Goal: Task Accomplishment & Management: Complete application form

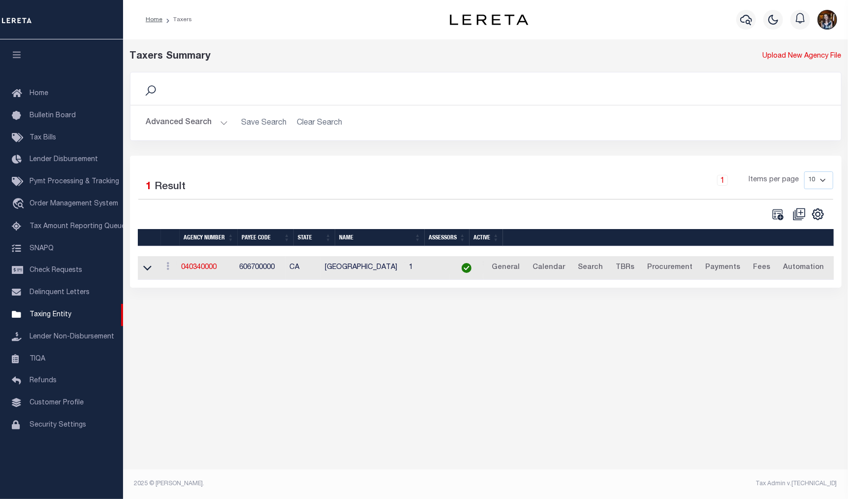
click at [176, 128] on button "Advanced Search" at bounding box center [187, 122] width 82 height 19
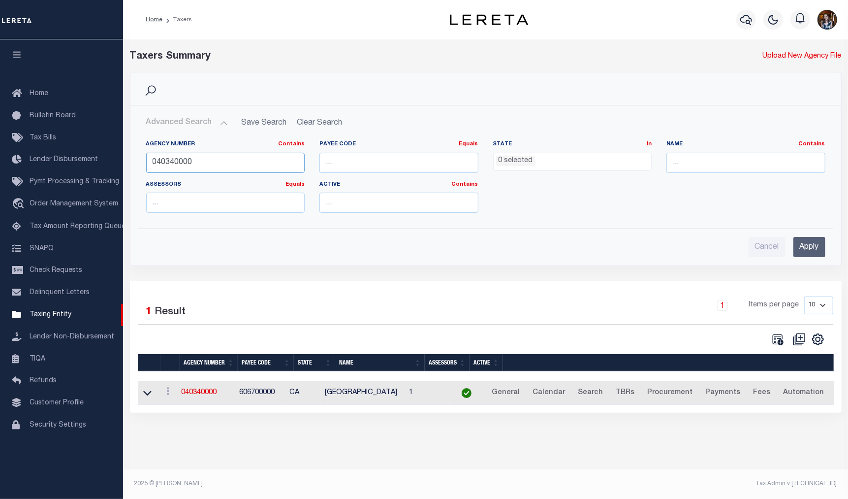
click at [175, 161] on input "040340000" at bounding box center [225, 163] width 159 height 20
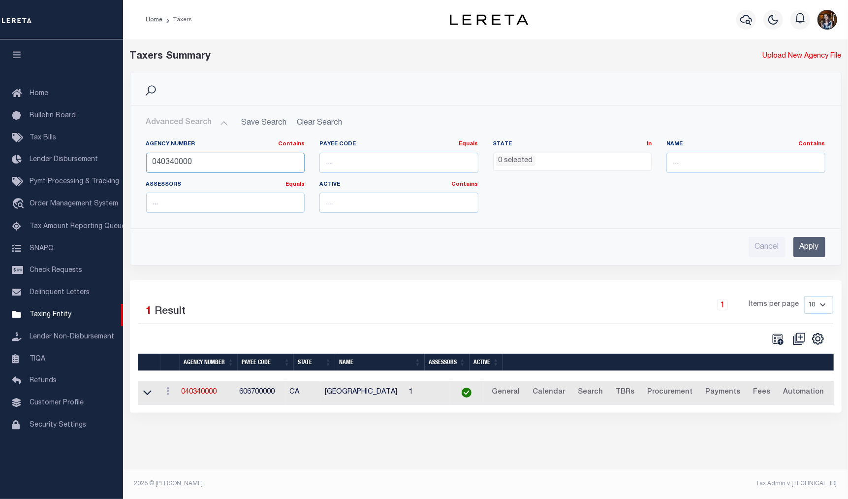
click at [175, 161] on input "040340000" at bounding box center [225, 163] width 159 height 20
type input "360030000"
click at [799, 245] on input "Apply" at bounding box center [809, 247] width 32 height 20
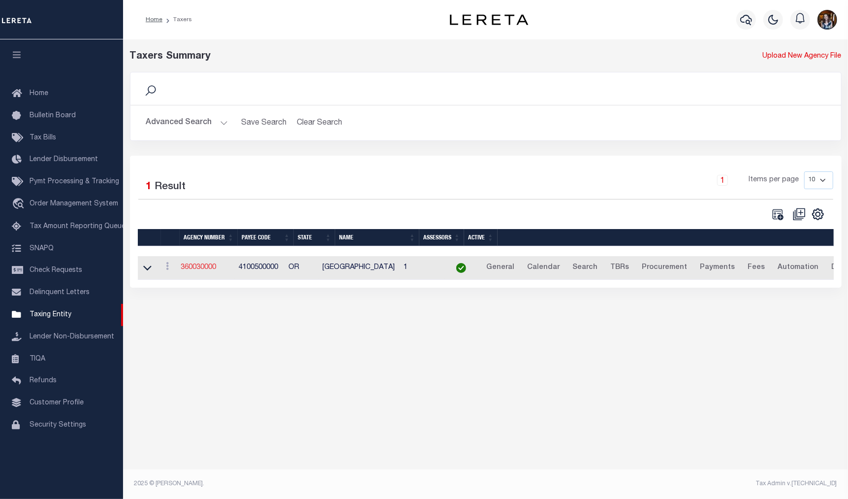
click at [202, 270] on link "360030000" at bounding box center [198, 267] width 35 height 7
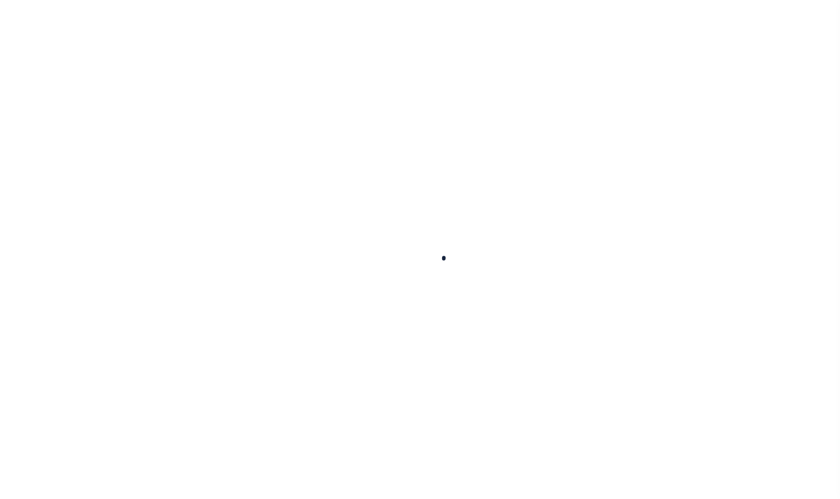
select select
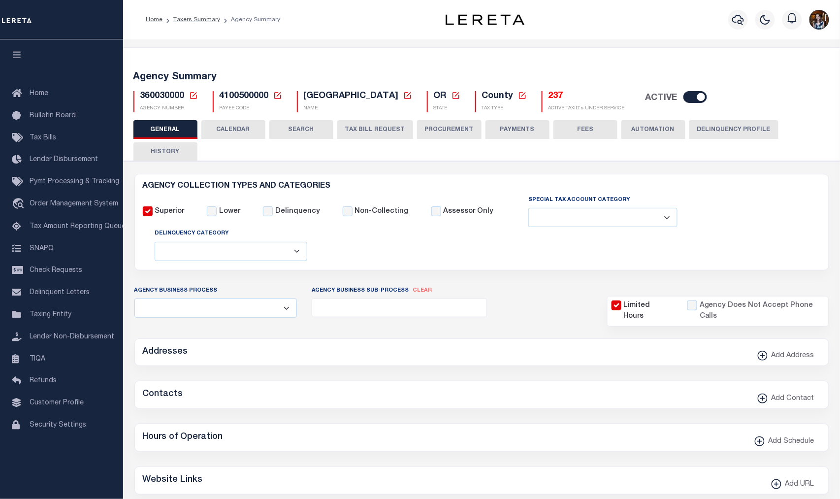
checkbox input "false"
type input "4100500000"
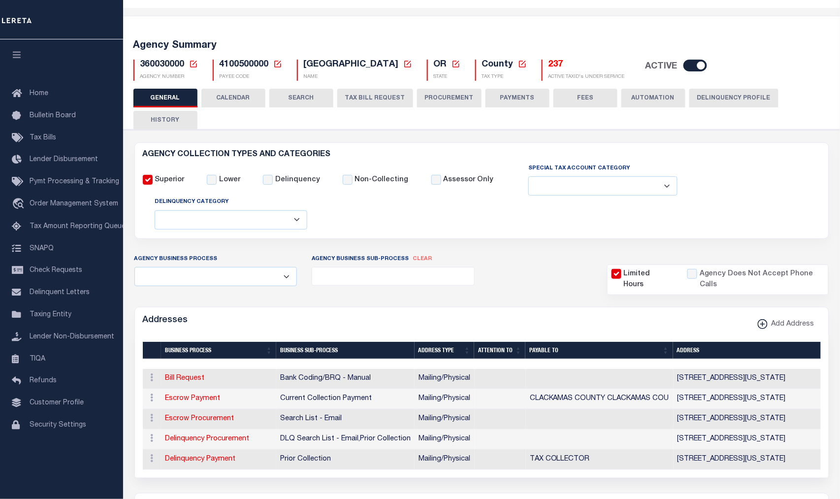
scroll to position [55, 0]
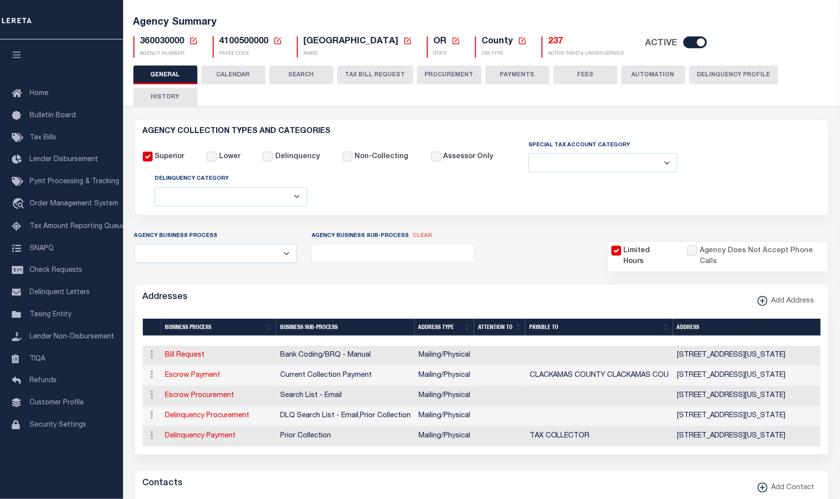
drag, startPoint x: 362, startPoint y: 79, endPoint x: 369, endPoint y: 77, distance: 7.5
click at [362, 79] on button "TAX BILL REQUEST" at bounding box center [375, 74] width 76 height 19
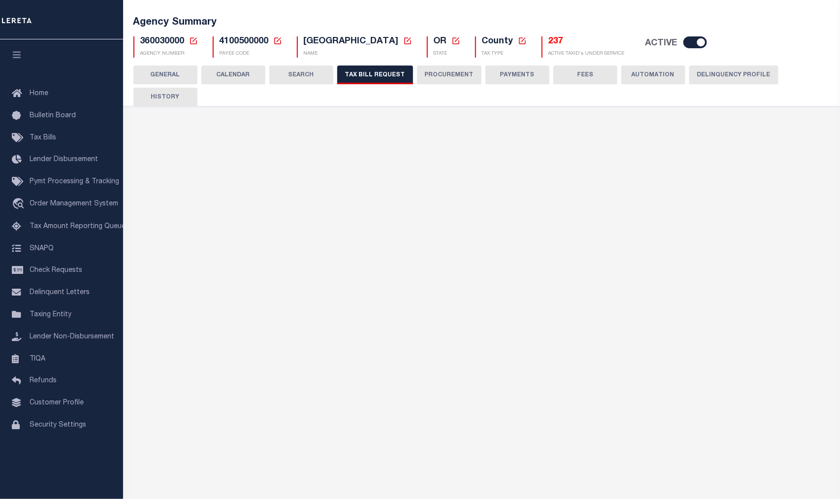
select select "22"
select select "true"
select select "9"
select select "1"
type input "LTS"
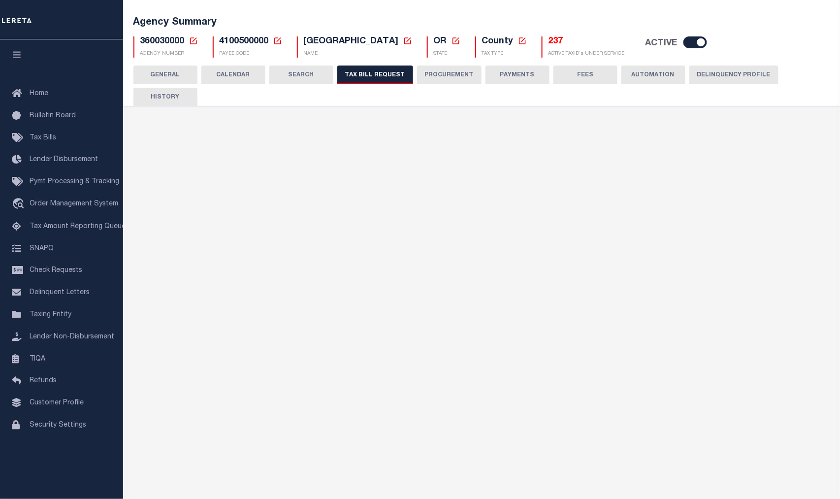
select select
select select "4100743000"
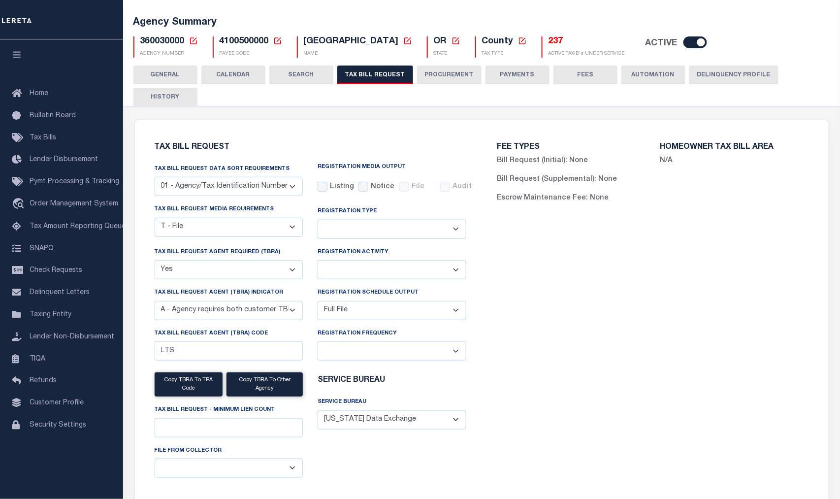
click at [292, 311] on select "A - Agency requires both customer TBRA code and LERETA TBRA code. B - Agency re…" at bounding box center [229, 310] width 149 height 19
click at [681, 250] on div "FEE TYPES Bill Request (Initial): None Bill Request (Supplemental): None Escrow…" at bounding box center [652, 319] width 343 height 377
click at [730, 372] on div "FEE TYPES Bill Request (Initial): None Bill Request (Supplemental): None Escrow…" at bounding box center [652, 319] width 343 height 377
click at [552, 42] on h5 "237" at bounding box center [586, 41] width 76 height 11
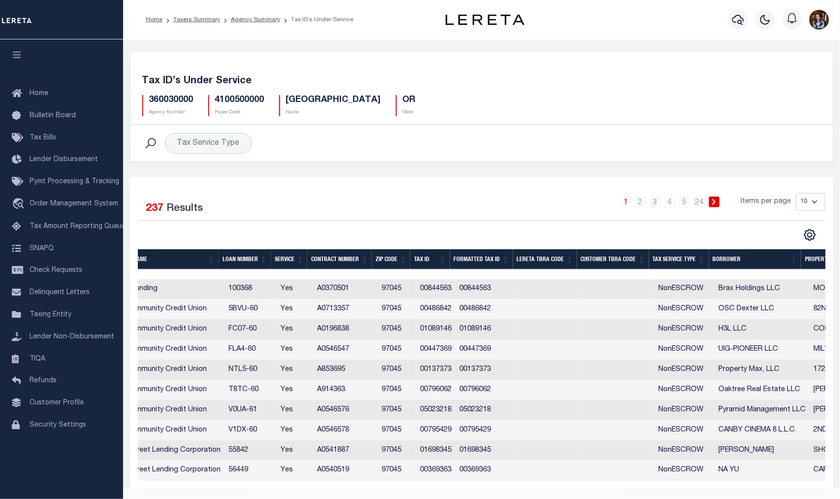
click at [680, 256] on th "Tax Service Type" at bounding box center [679, 259] width 60 height 20
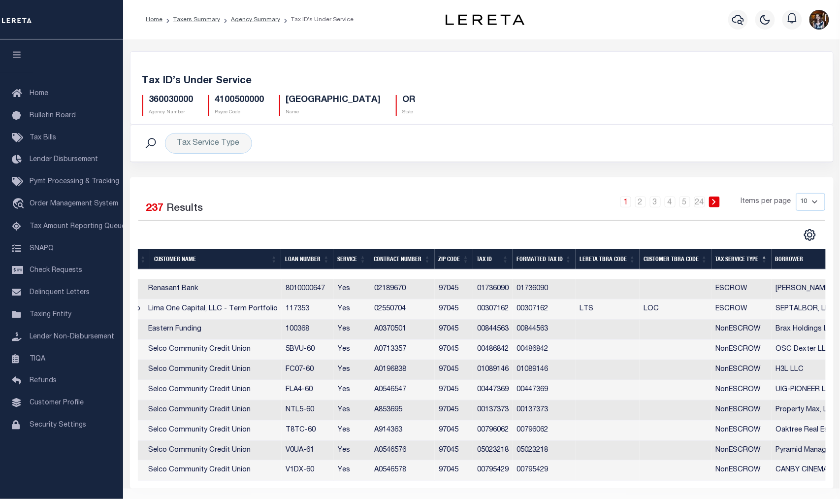
scroll to position [0, 228]
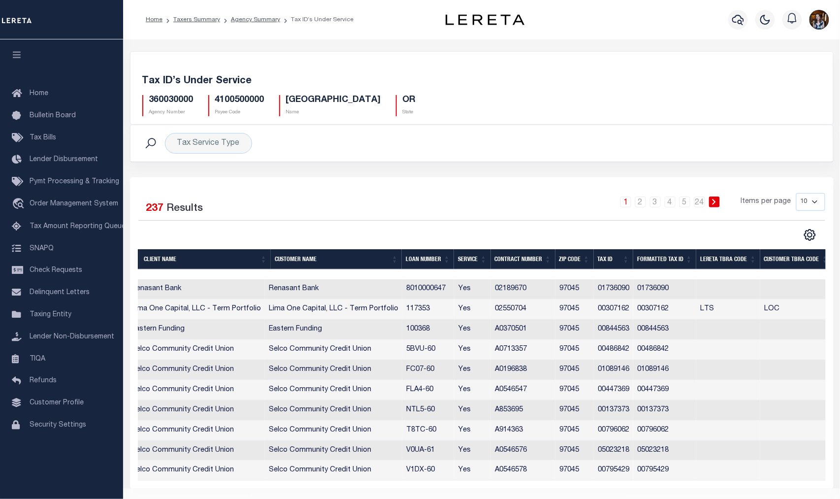
click at [304, 262] on th "Customer Name" at bounding box center [336, 259] width 131 height 20
